Goal: Navigation & Orientation: Find specific page/section

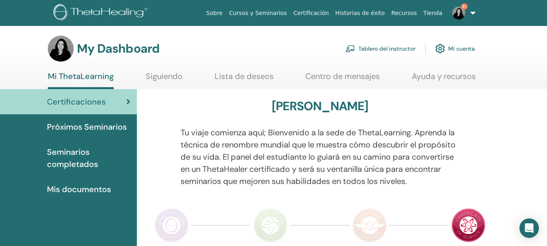
click at [384, 47] on link "Tablero del instructor" at bounding box center [381, 49] width 70 height 18
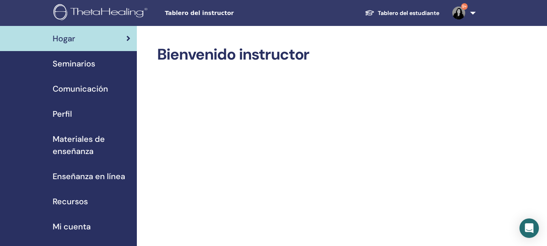
click at [71, 61] on span "Seminarios" at bounding box center [74, 64] width 43 height 12
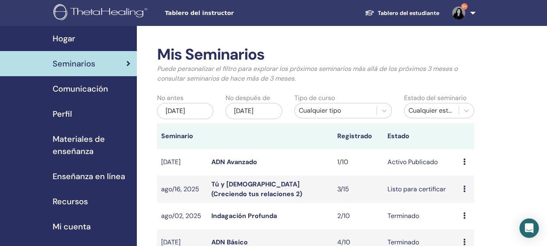
click at [242, 166] on link "ADN Avanzado" at bounding box center [235, 162] width 46 height 9
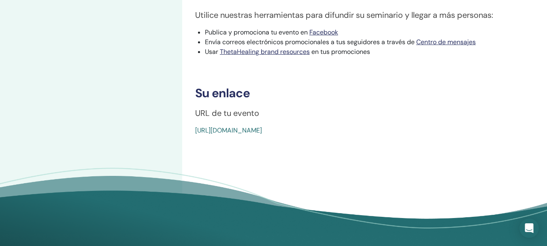
scroll to position [374, 0]
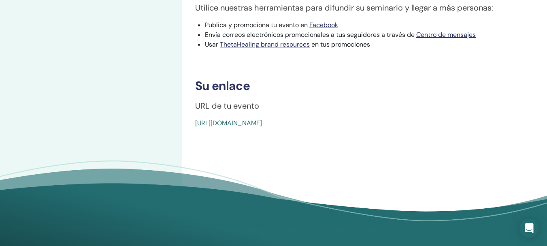
click at [262, 123] on link "[URL][DOMAIN_NAME]" at bounding box center [228, 123] width 67 height 9
